Goal: Book appointment/travel/reservation

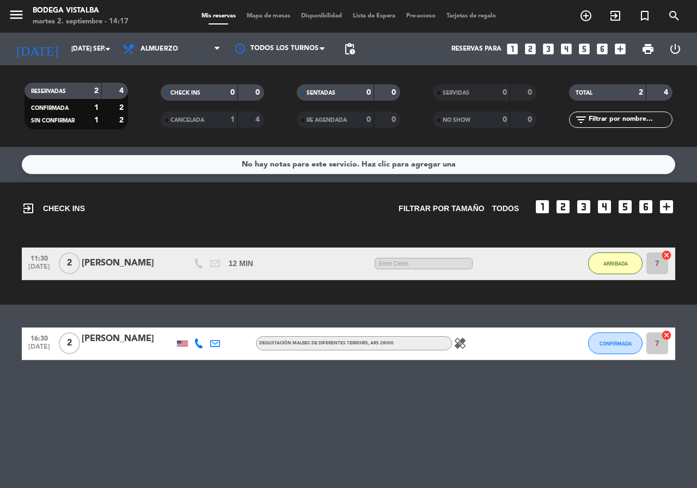
click at [486, 482] on div "No hay notas para este servicio. Haz clic para agregar una exit_to_app CHECK IN…" at bounding box center [348, 317] width 697 height 341
click at [79, 40] on input "[DATE] sep." at bounding box center [109, 49] width 87 height 19
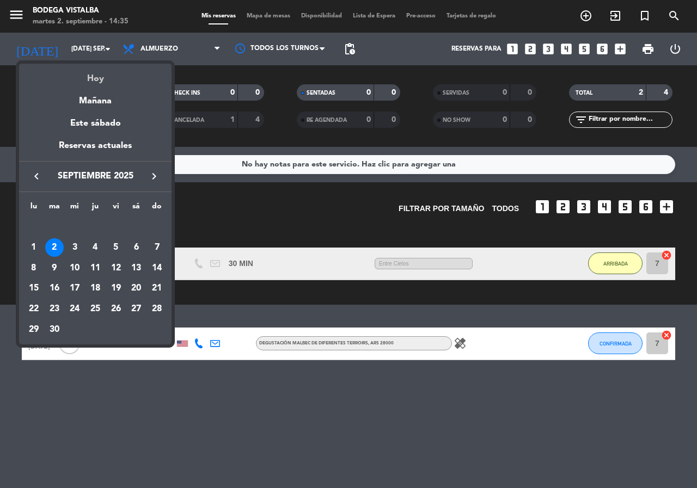
click at [100, 72] on div "Hoy" at bounding box center [95, 75] width 152 height 22
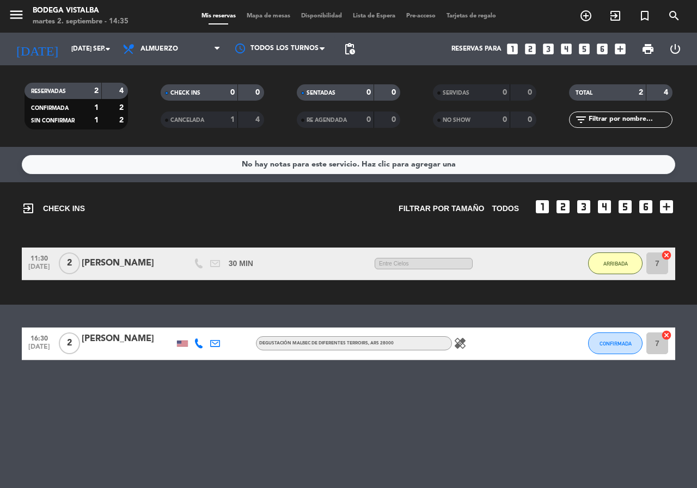
click at [24, 13] on span "menu" at bounding box center [20, 17] width 24 height 26
click at [20, 19] on icon "menu" at bounding box center [16, 15] width 16 height 16
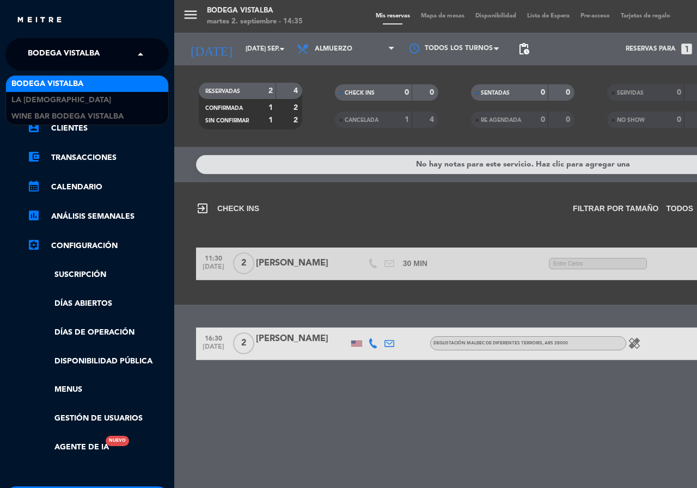
click at [53, 46] on span "BODEGA VISTALBA" at bounding box center [64, 54] width 72 height 23
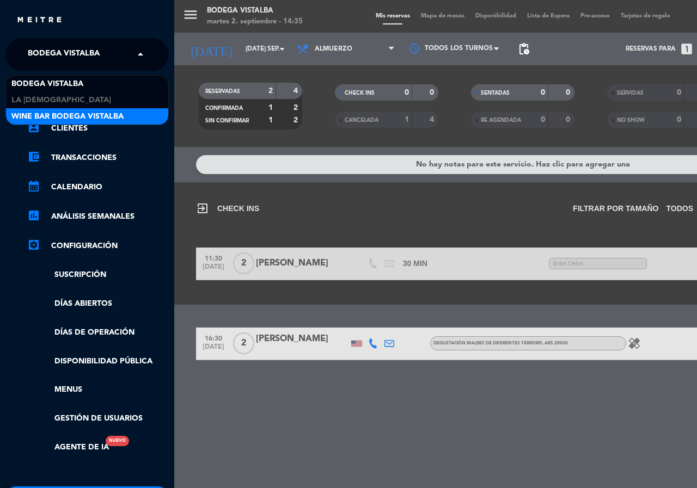
click at [83, 113] on span "Wine Bar Bodega Vistalba" at bounding box center [67, 117] width 112 height 13
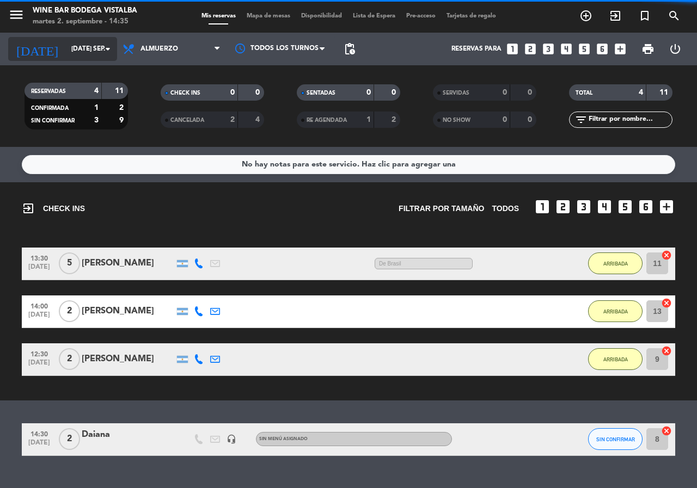
click at [90, 40] on input "[DATE] sep." at bounding box center [109, 49] width 87 height 19
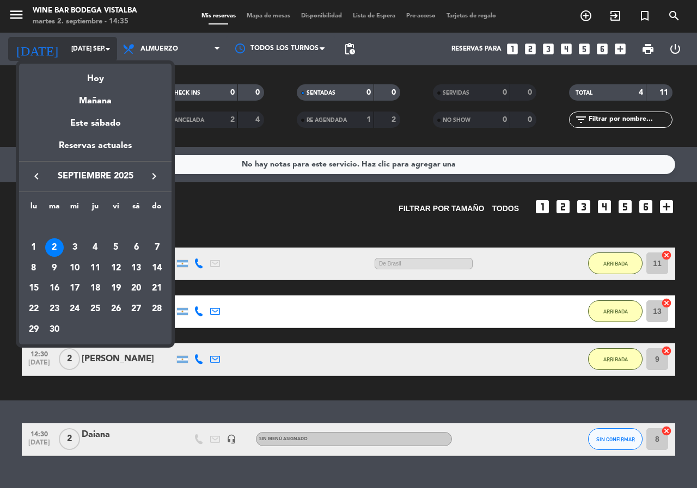
click at [90, 40] on div at bounding box center [348, 244] width 697 height 488
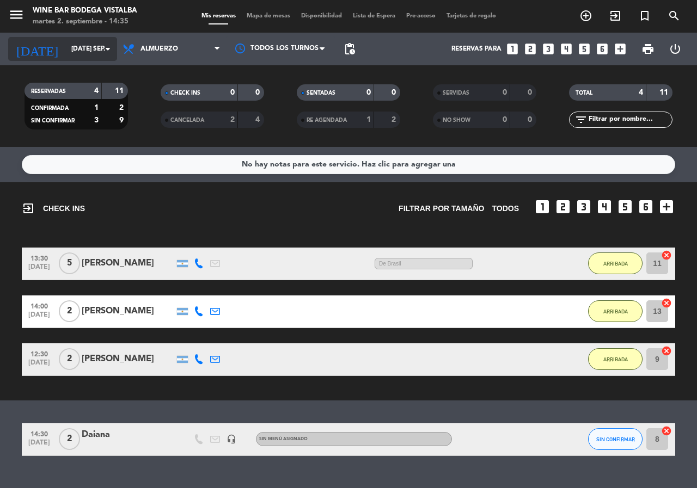
click at [93, 41] on input "[DATE] sep." at bounding box center [109, 49] width 87 height 19
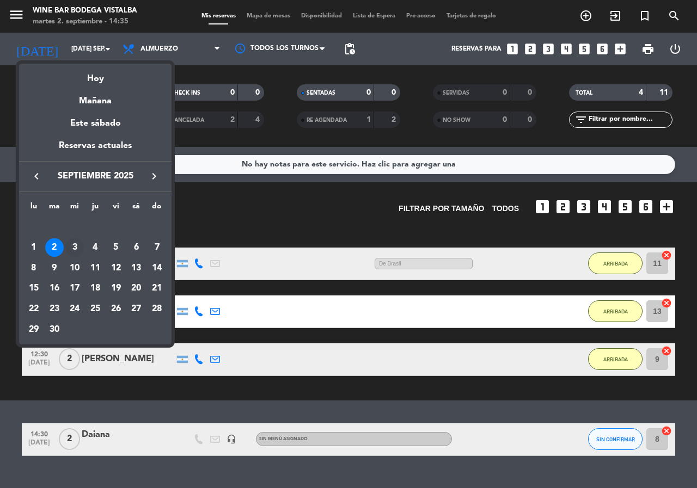
click at [79, 246] on div "3" at bounding box center [74, 247] width 19 height 19
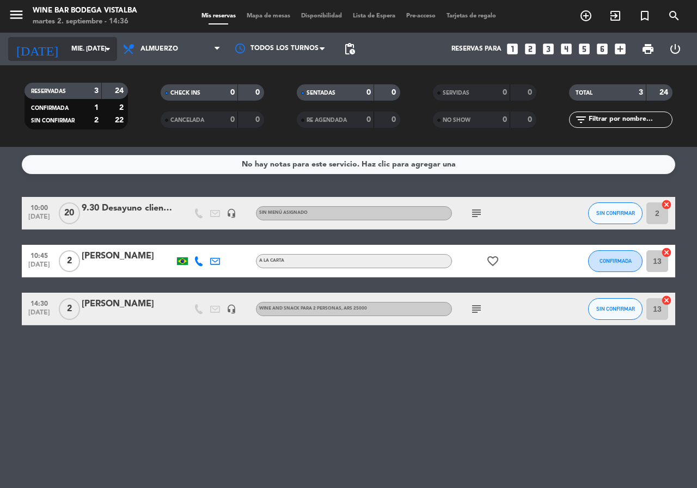
click at [105, 39] on div "[DATE] mié. [DATE] arrow_drop_down" at bounding box center [62, 49] width 109 height 24
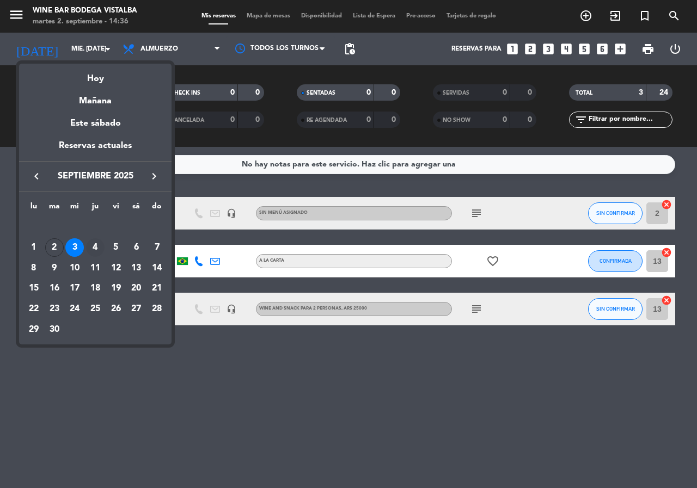
click at [98, 241] on div "4" at bounding box center [95, 247] width 19 height 19
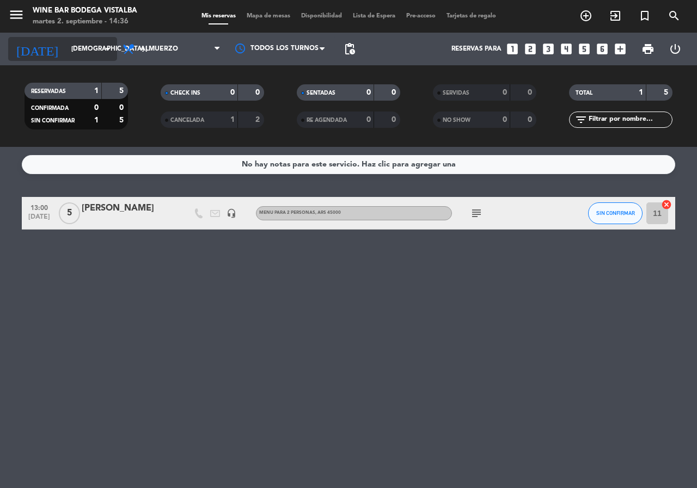
click at [89, 53] on input "[DEMOGRAPHIC_DATA] [DATE]" at bounding box center [109, 49] width 87 height 19
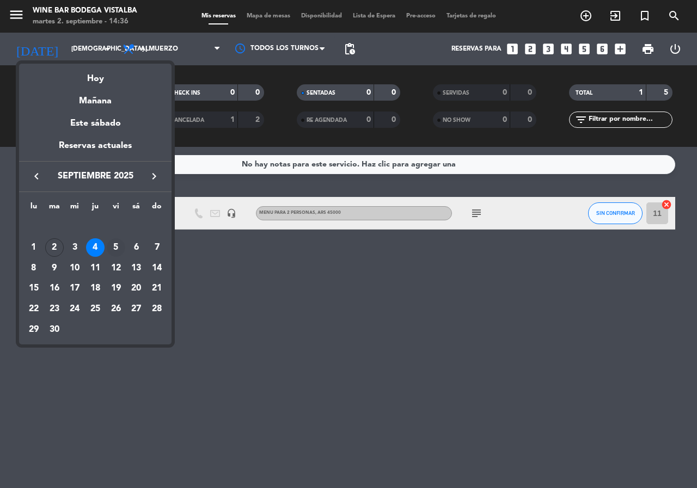
click at [115, 251] on div "5" at bounding box center [116, 247] width 19 height 19
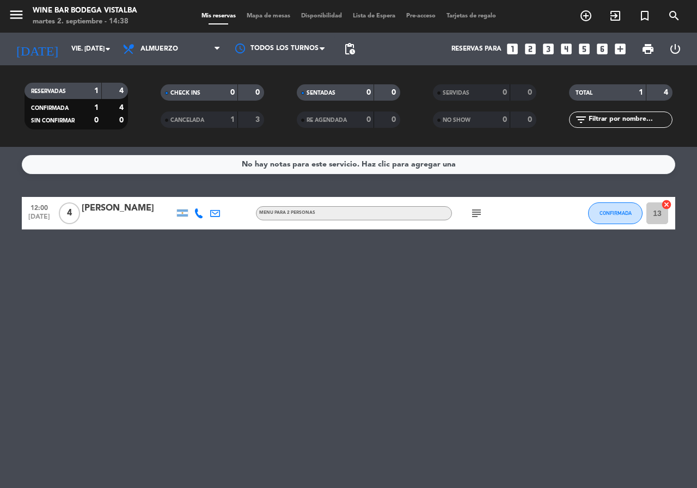
click at [478, 213] on icon "subject" at bounding box center [476, 213] width 13 height 13
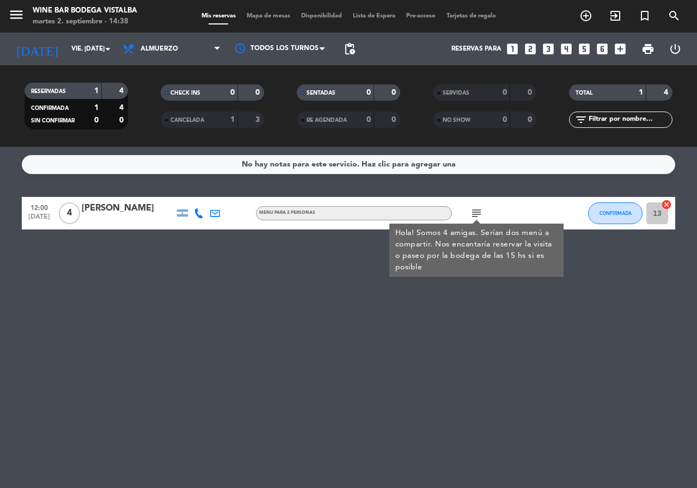
click at [478, 213] on icon "subject" at bounding box center [476, 213] width 13 height 13
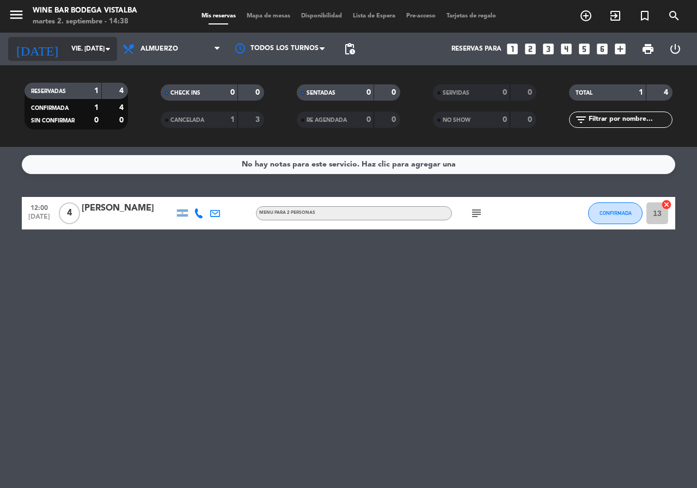
click at [79, 53] on input "vie. [DATE]" at bounding box center [109, 49] width 87 height 19
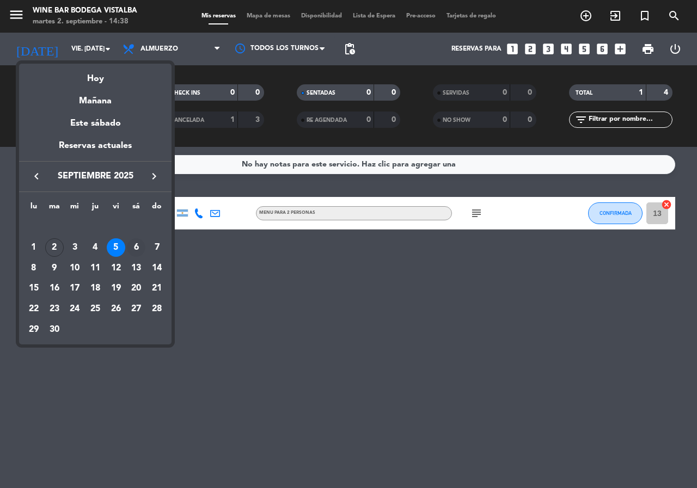
click at [133, 249] on div "6" at bounding box center [136, 247] width 19 height 19
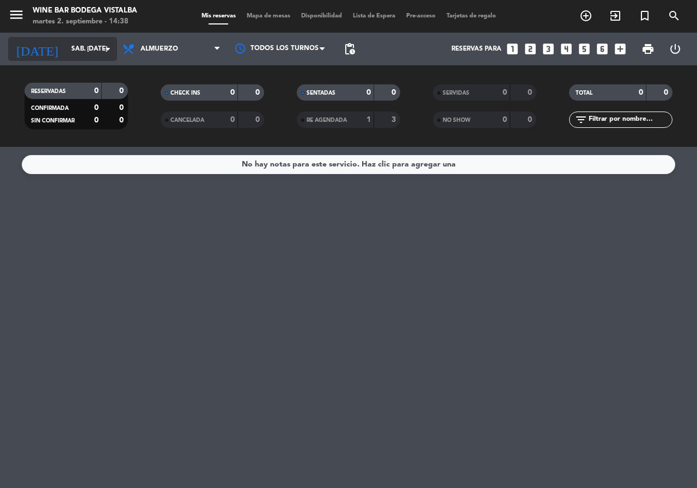
click at [88, 41] on input "sáb. [DATE]" at bounding box center [109, 49] width 87 height 19
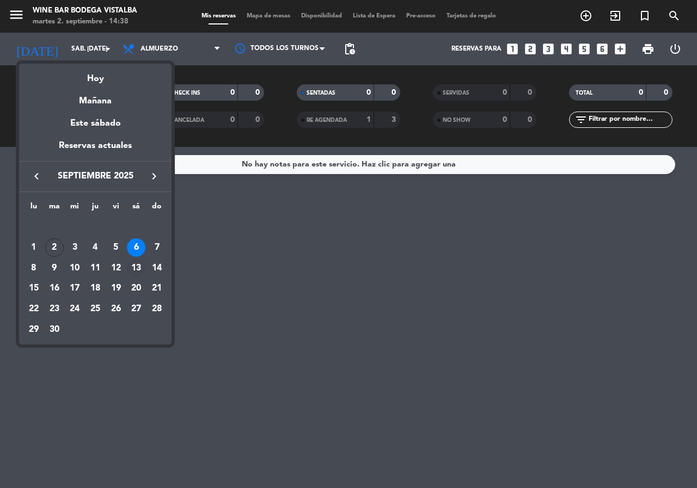
click at [139, 275] on div "13" at bounding box center [136, 268] width 19 height 19
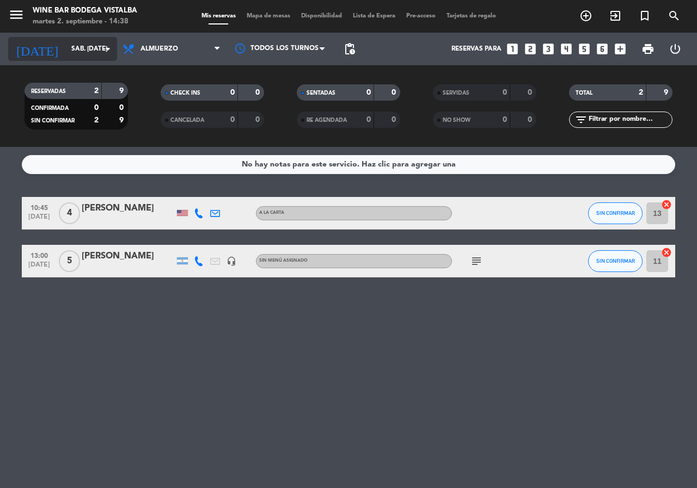
click at [87, 54] on input "sáb. [DATE]" at bounding box center [109, 49] width 87 height 19
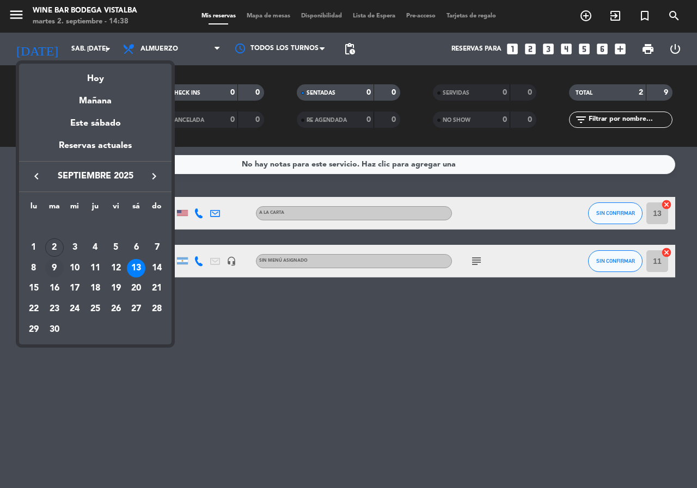
click at [50, 264] on div "9" at bounding box center [54, 268] width 19 height 19
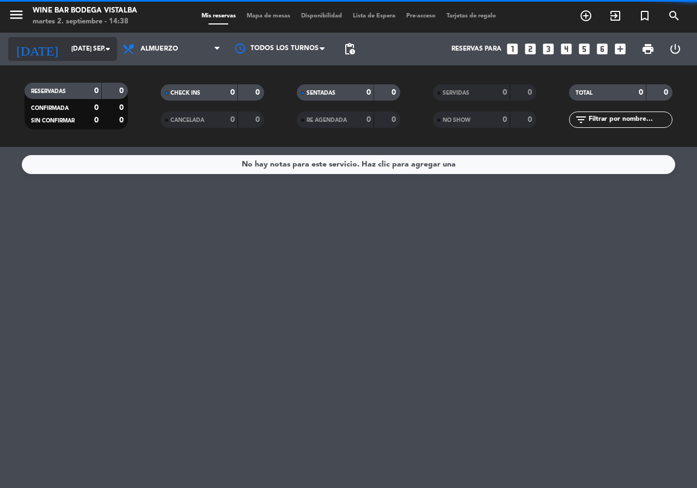
click at [66, 50] on input "[DATE] sep." at bounding box center [109, 49] width 87 height 19
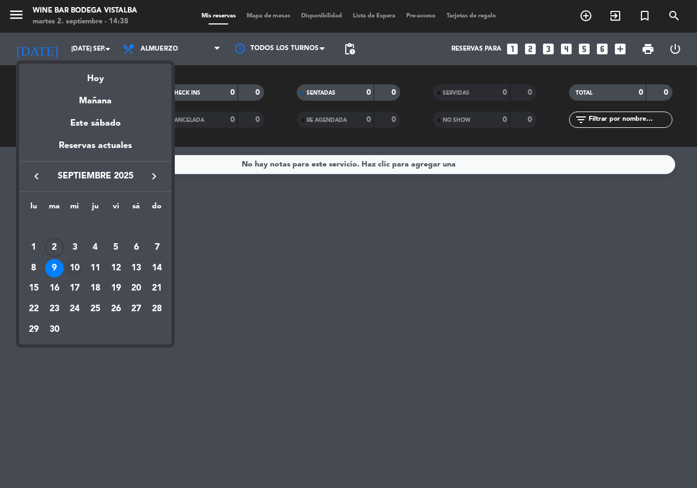
click at [77, 266] on div "10" at bounding box center [74, 268] width 19 height 19
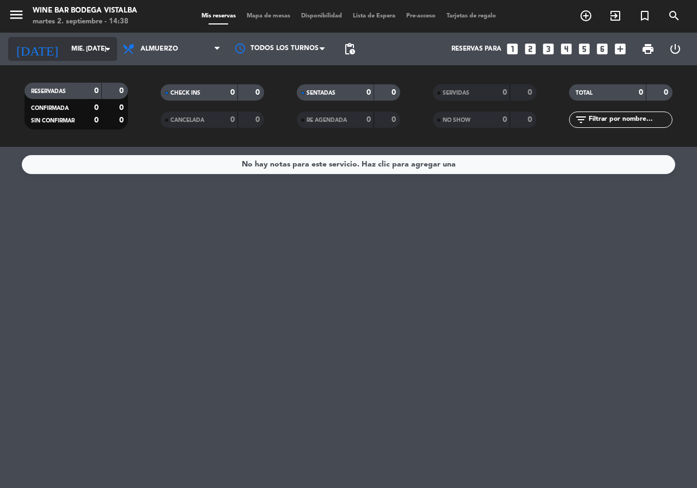
click at [75, 45] on input "mié. [DATE]" at bounding box center [109, 49] width 87 height 19
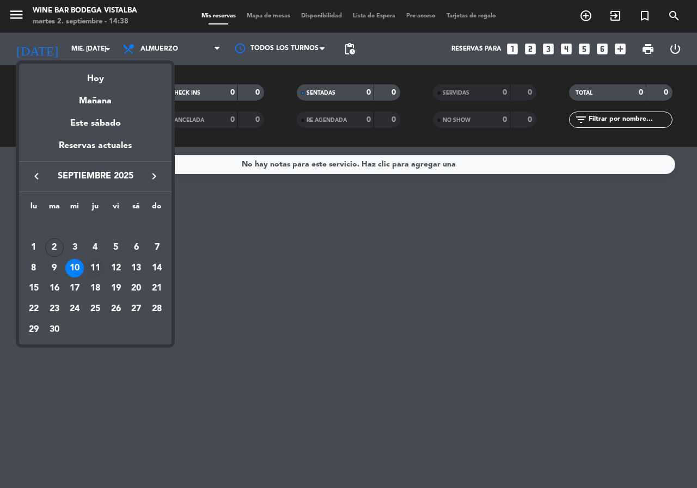
click at [89, 262] on div "11" at bounding box center [95, 268] width 19 height 19
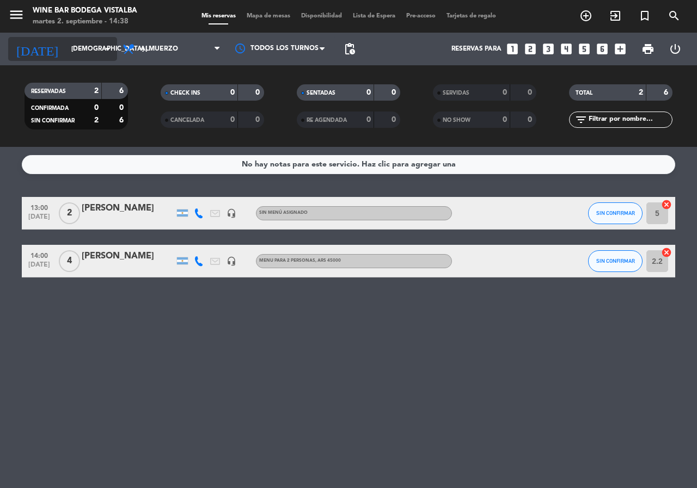
click at [95, 50] on input "[DEMOGRAPHIC_DATA] [DATE]" at bounding box center [109, 49] width 87 height 19
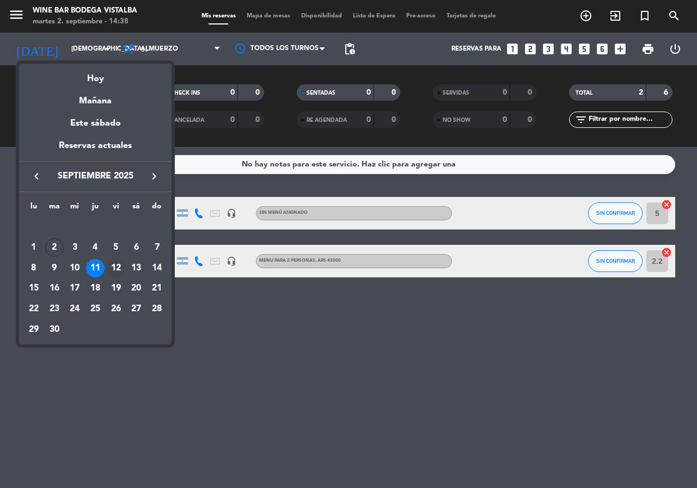
click at [112, 269] on div "12" at bounding box center [116, 268] width 19 height 19
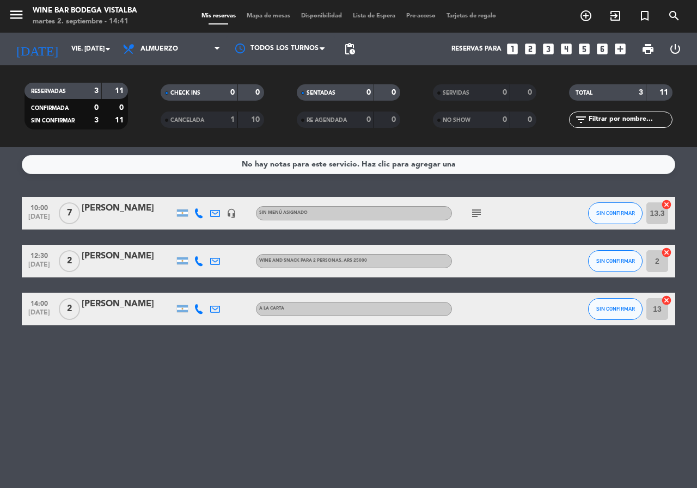
click at [80, 34] on div "[DATE] vie. [DATE] arrow_drop_down" at bounding box center [62, 49] width 109 height 33
click at [66, 48] on input "vie. [DATE]" at bounding box center [109, 49] width 87 height 19
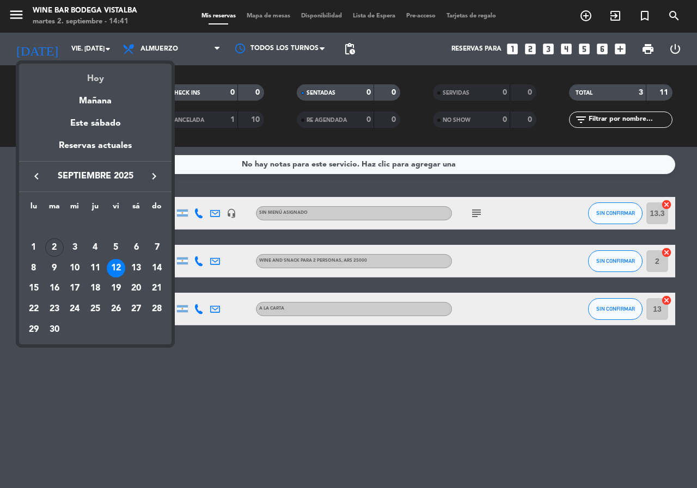
click at [58, 80] on div "Hoy" at bounding box center [95, 75] width 152 height 22
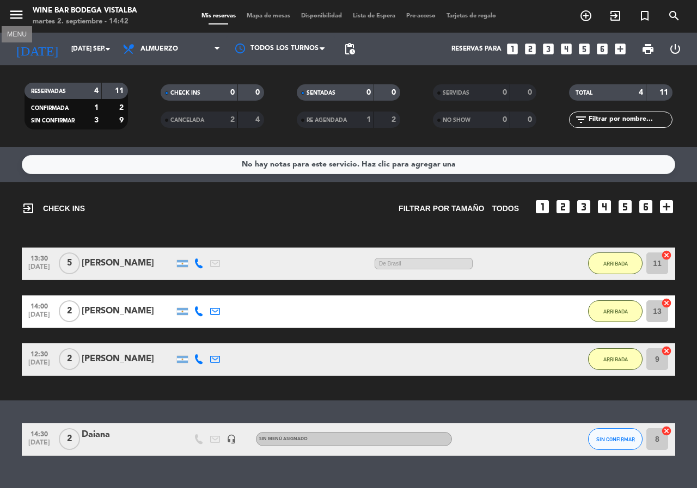
click at [21, 10] on icon "menu" at bounding box center [16, 15] width 16 height 16
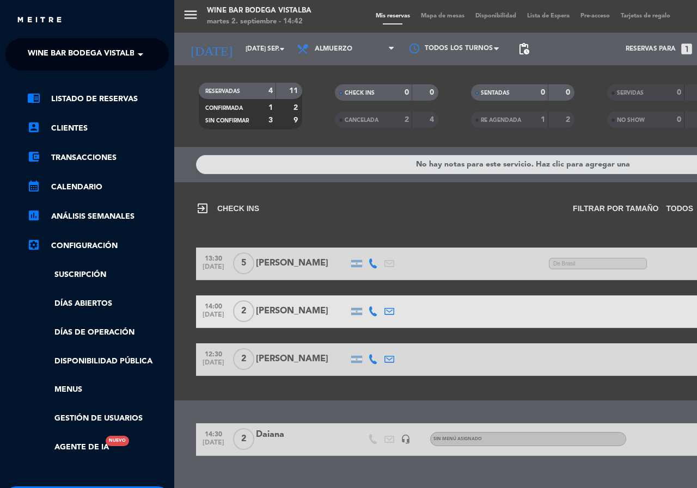
click at [42, 46] on span "Wine Bar Bodega Vistalba" at bounding box center [84, 54] width 112 height 23
click at [47, 73] on div "chrome_reader_mode Listado de Reservas account_box Clientes account_balance_wal…" at bounding box center [87, 279] width 180 height 416
click at [50, 48] on span "Wine Bar Bodega Vistalba" at bounding box center [84, 54] width 112 height 23
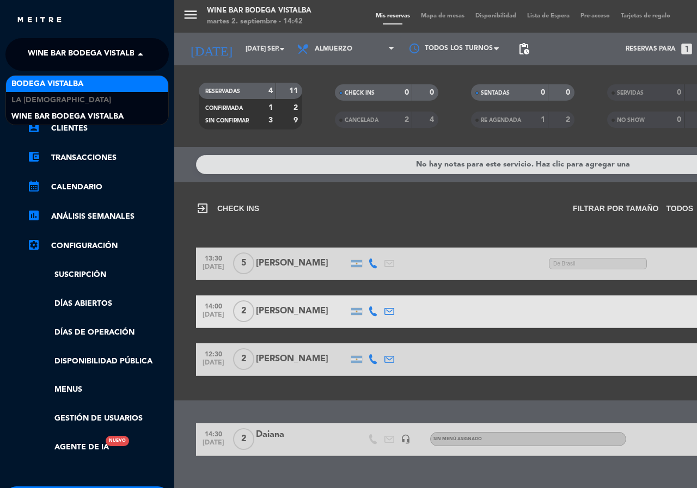
click at [50, 88] on span "BODEGA VISTALBA" at bounding box center [47, 84] width 72 height 13
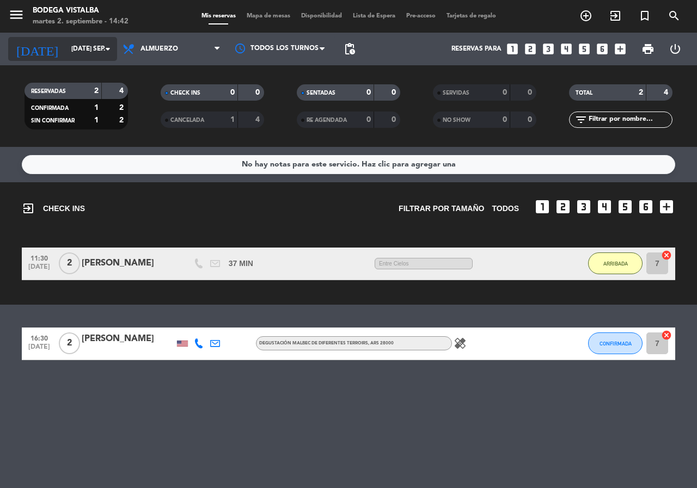
click at [73, 41] on input "[DATE] sep." at bounding box center [109, 49] width 87 height 19
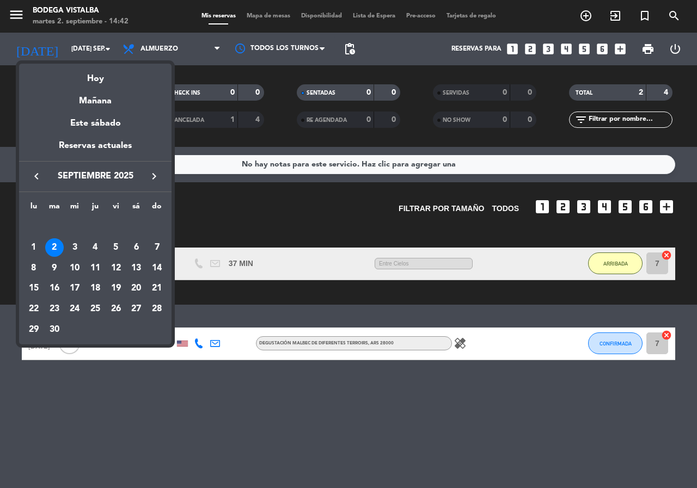
click at [157, 178] on icon "keyboard_arrow_right" at bounding box center [154, 176] width 13 height 13
click at [134, 253] on div "4" at bounding box center [136, 247] width 19 height 19
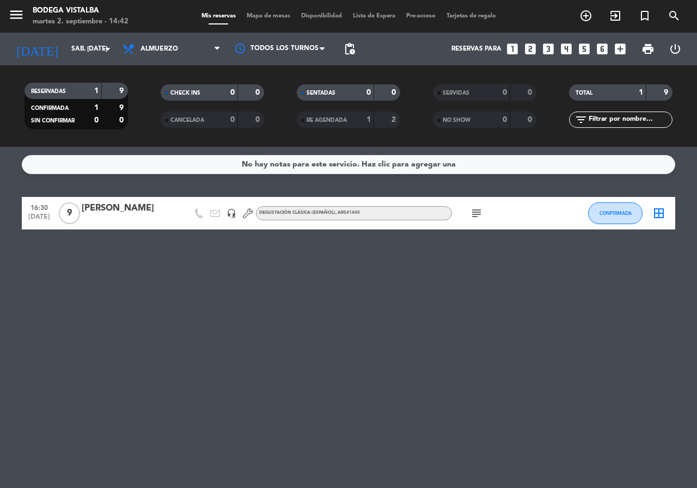
click at [478, 216] on icon "subject" at bounding box center [476, 213] width 13 height 13
click at [21, 11] on icon "menu" at bounding box center [16, 15] width 16 height 16
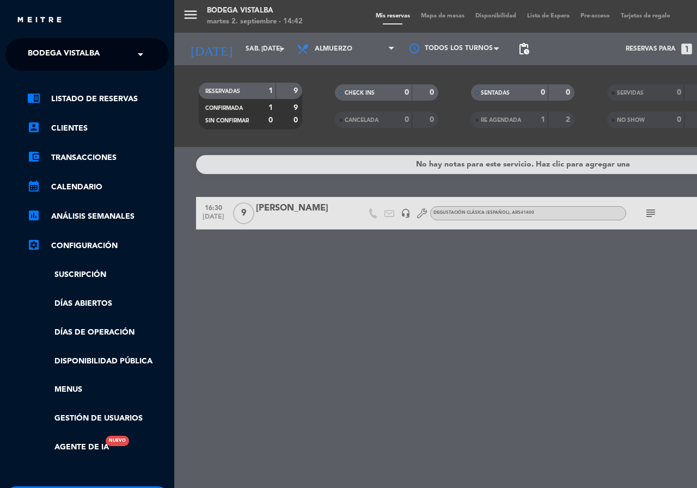
click at [39, 50] on span "BODEGA VISTALBA" at bounding box center [64, 54] width 72 height 23
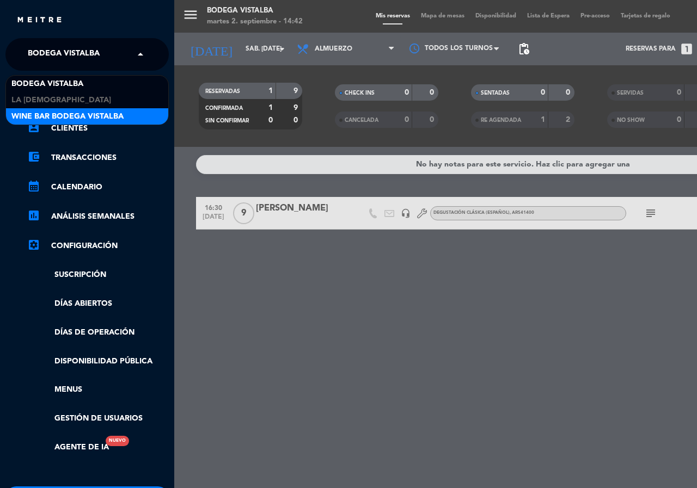
click at [54, 112] on span "Wine Bar Bodega Vistalba" at bounding box center [67, 117] width 112 height 13
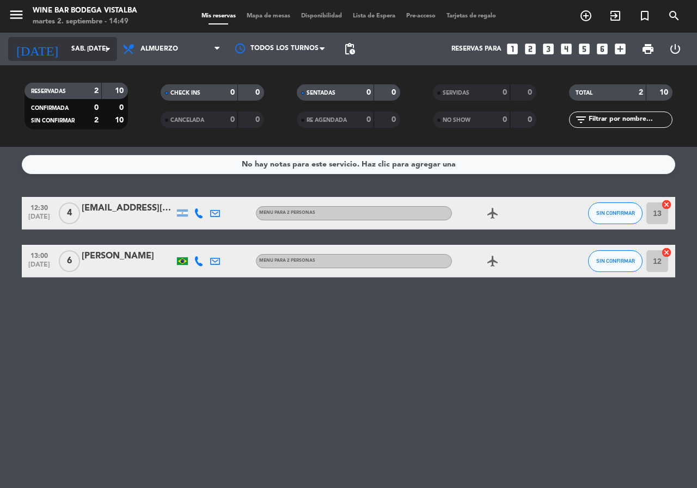
click at [89, 42] on input "sáb. [DATE]" at bounding box center [109, 49] width 87 height 19
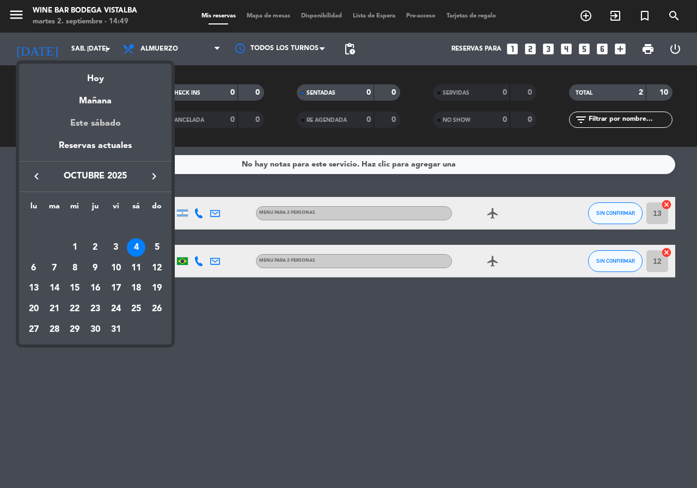
click at [84, 122] on div "Este sábado" at bounding box center [95, 123] width 152 height 30
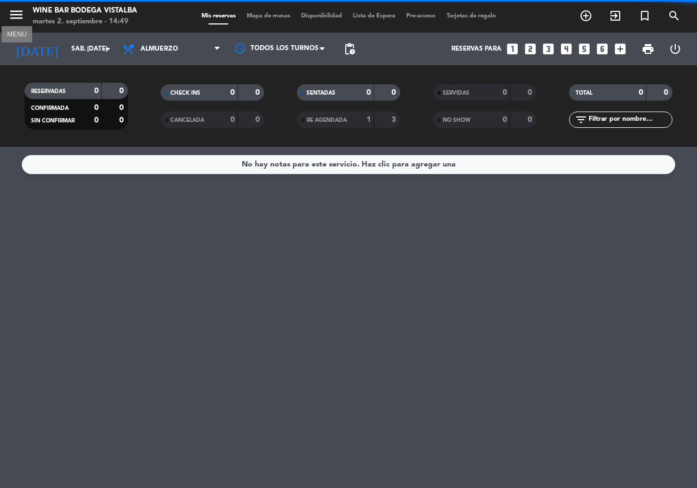
click at [12, 15] on icon "menu" at bounding box center [16, 15] width 16 height 16
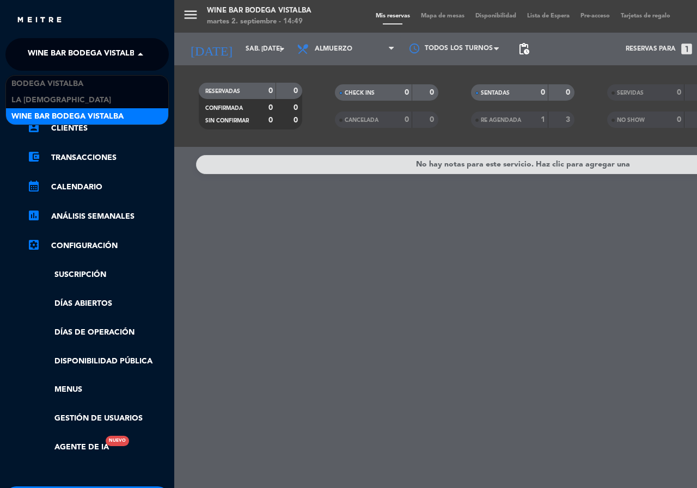
click at [42, 53] on span "Wine Bar Bodega Vistalba" at bounding box center [84, 54] width 112 height 23
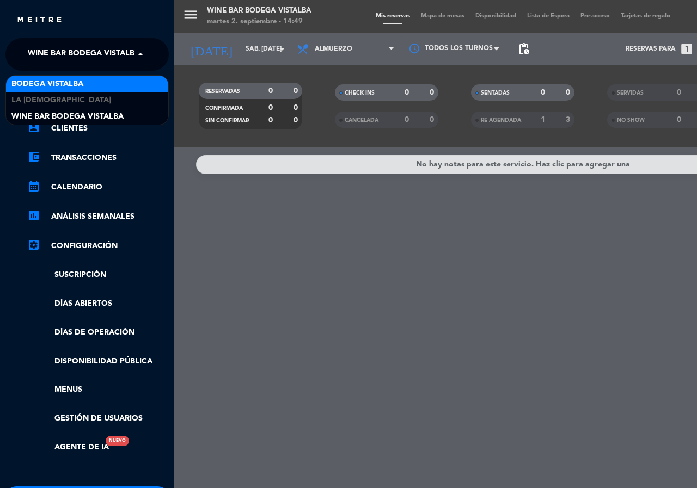
click at [56, 76] on div "BODEGA VISTALBA" at bounding box center [87, 84] width 162 height 16
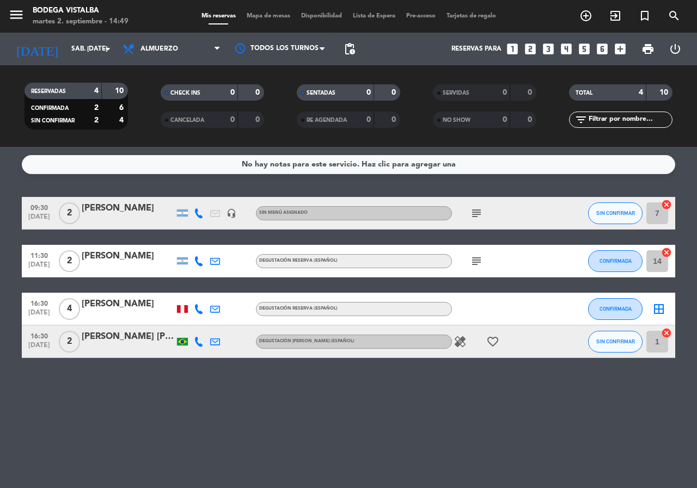
click at [482, 212] on icon "subject" at bounding box center [476, 213] width 13 height 13
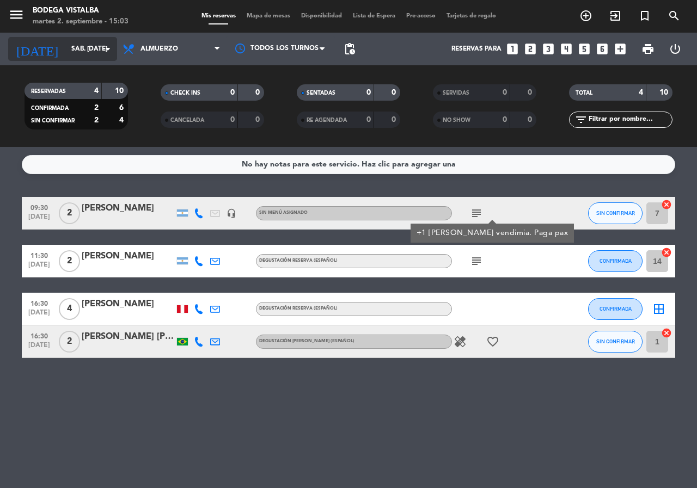
click at [66, 51] on input "sáb. [DATE]" at bounding box center [109, 49] width 87 height 19
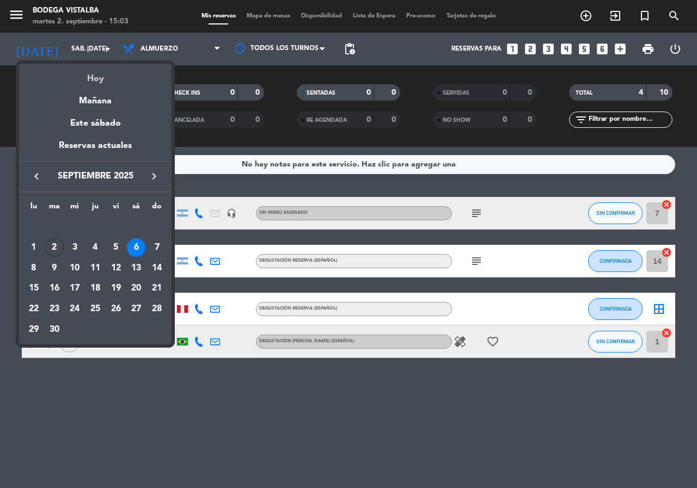
click at [56, 70] on div "Hoy" at bounding box center [95, 75] width 152 height 22
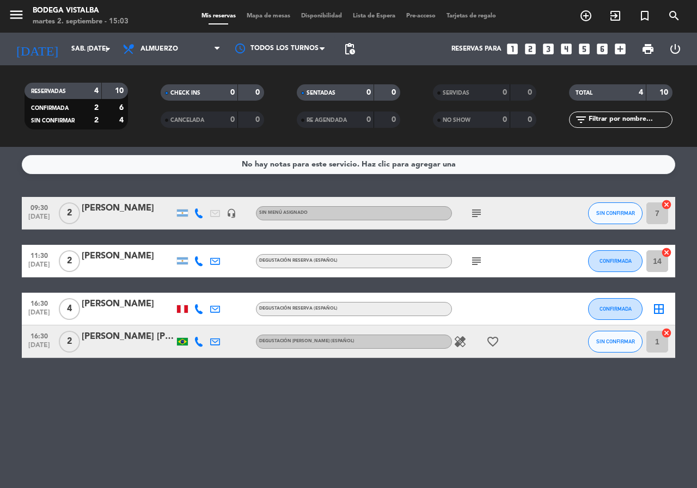
type input "[DATE] sep."
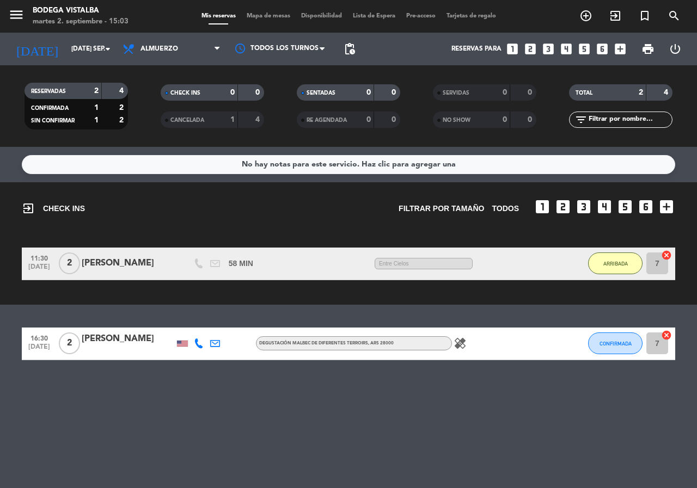
click at [535, 46] on icon "looks_two" at bounding box center [530, 49] width 14 height 14
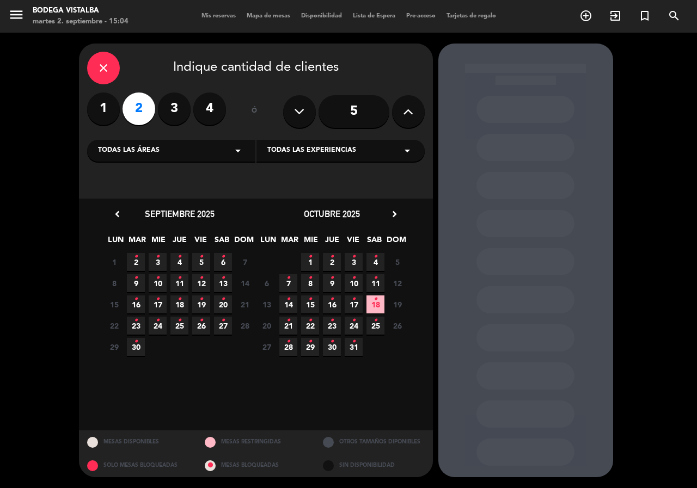
click at [139, 259] on span "2 •" at bounding box center [136, 262] width 18 height 18
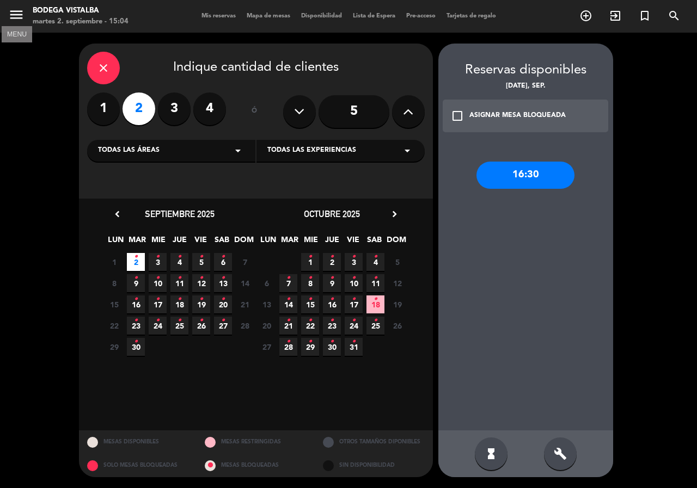
click at [15, 11] on icon "menu" at bounding box center [16, 15] width 16 height 16
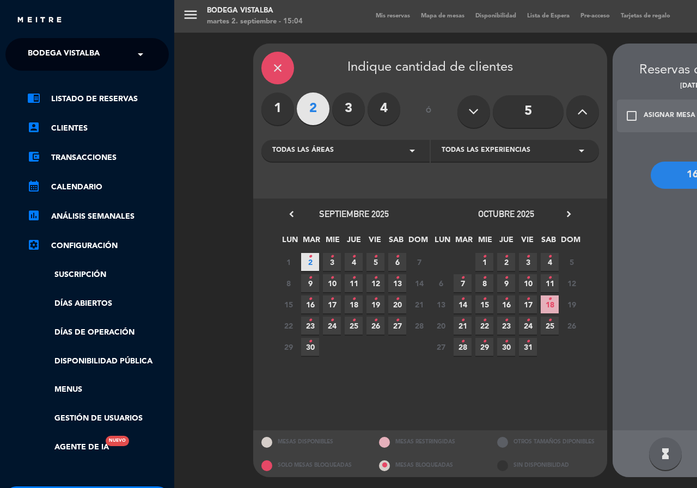
click at [60, 42] on ng-select "× BODEGA VISTALBA ×" at bounding box center [86, 54] width 163 height 33
click at [74, 50] on span "BODEGA VISTALBA" at bounding box center [64, 54] width 72 height 23
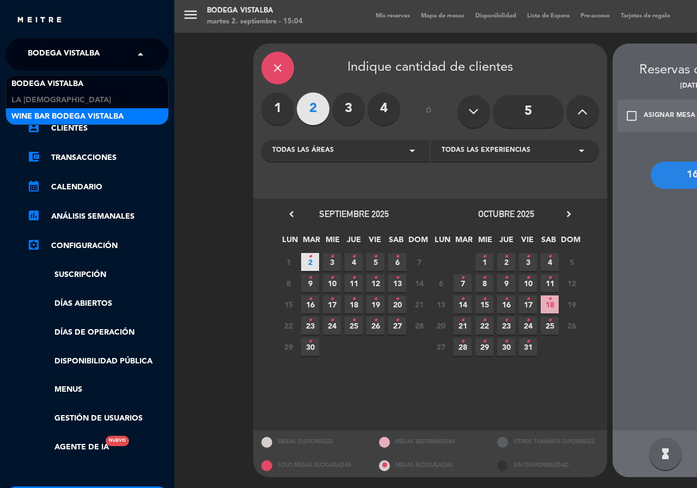
click at [81, 111] on span "Wine Bar Bodega Vistalba" at bounding box center [67, 117] width 112 height 13
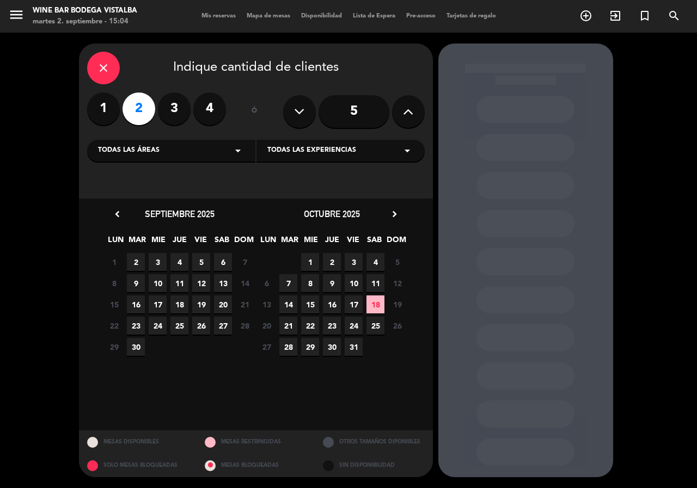
click at [138, 262] on span "2" at bounding box center [136, 262] width 18 height 18
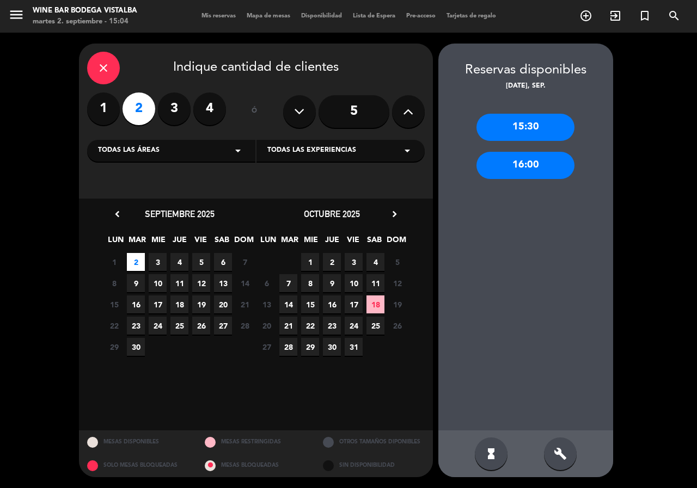
click at [527, 139] on div "15:30" at bounding box center [525, 127] width 98 height 27
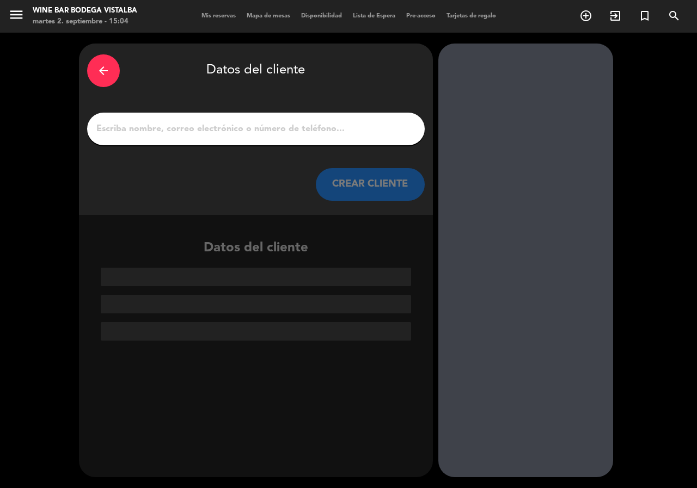
paste input "[PERSON_NAME]"
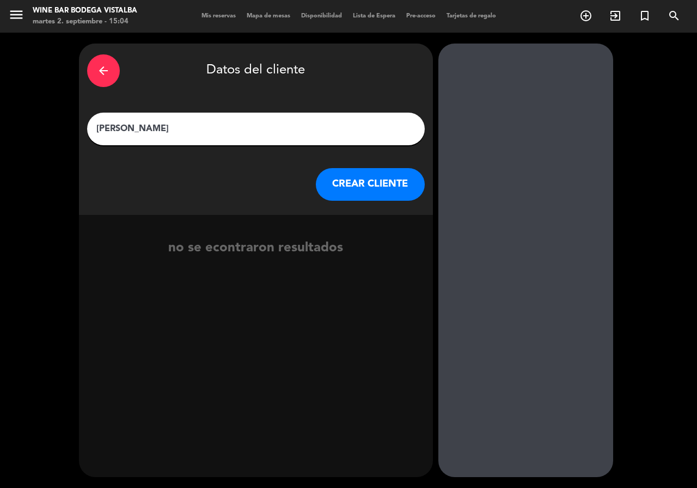
type input "[PERSON_NAME]"
click at [364, 186] on button "CREAR CLIENTE" at bounding box center [370, 184] width 109 height 33
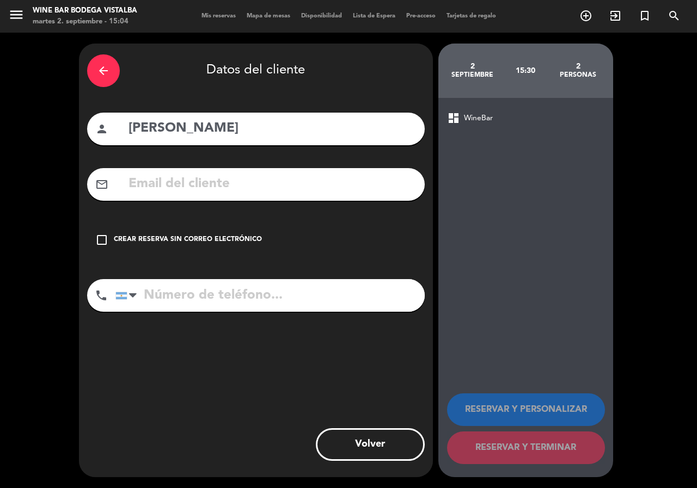
click at [119, 244] on div "Crear reserva sin correo electrónico" at bounding box center [188, 240] width 148 height 11
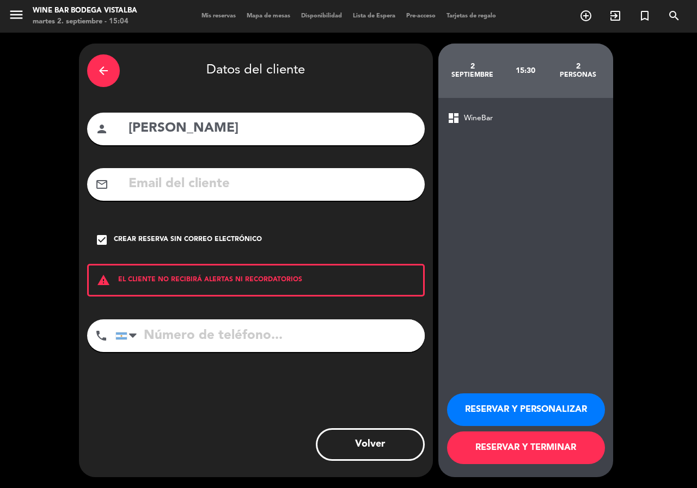
click at [489, 409] on button "RESERVAR Y PERSONALIZAR" at bounding box center [526, 410] width 158 height 33
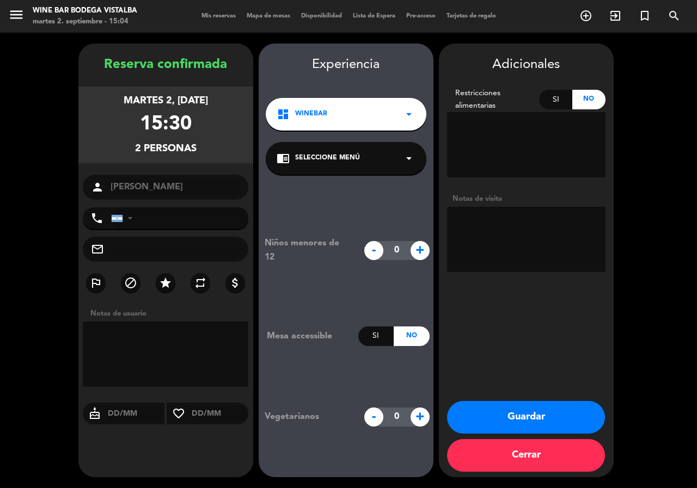
click at [487, 224] on textarea at bounding box center [526, 239] width 158 height 65
type textarea "D"
type textarea "[GEOGRAPHIC_DATA]"
click at [543, 412] on button "Guardar" at bounding box center [526, 417] width 158 height 33
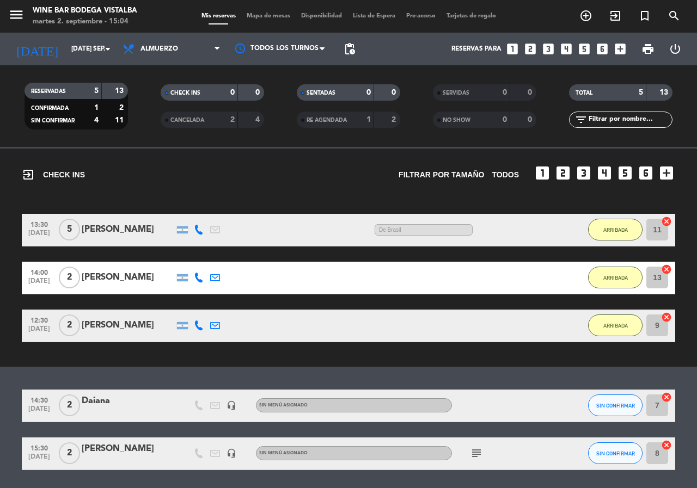
scroll to position [70, 0]
